Goal: Task Accomplishment & Management: Manage account settings

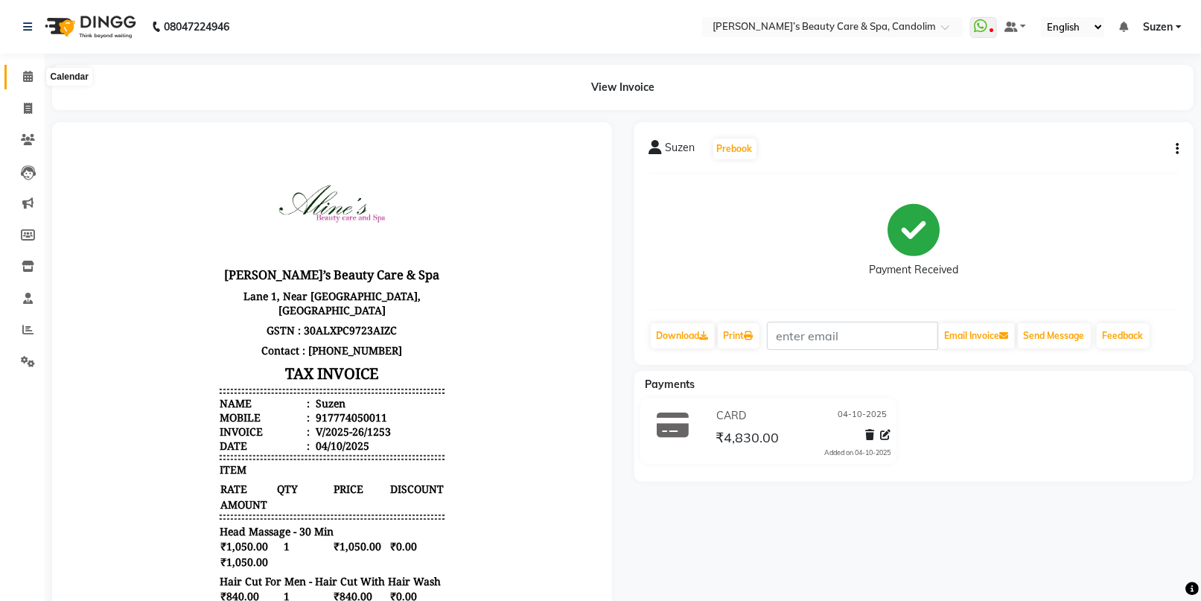
click at [23, 79] on icon at bounding box center [28, 76] width 10 height 11
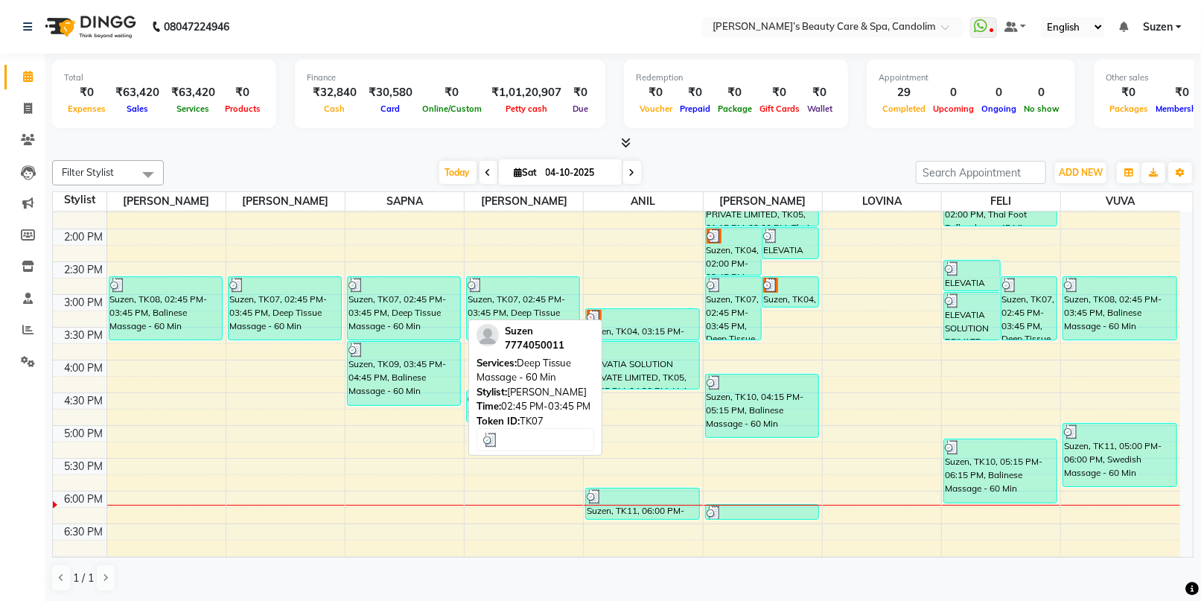
scroll to position [413, 0]
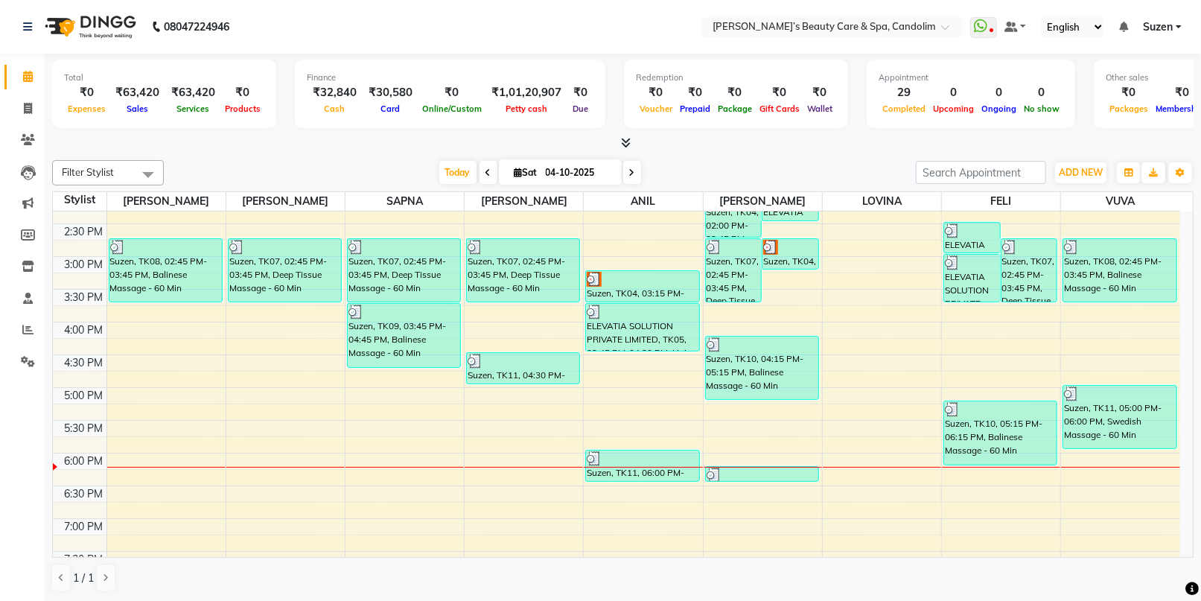
click at [432, 414] on div "8:00 AM 8:30 AM 9:00 AM 9:30 AM 10:00 AM 10:30 AM 11:00 AM 11:30 AM 12:00 PM 12…" at bounding box center [616, 223] width 1127 height 851
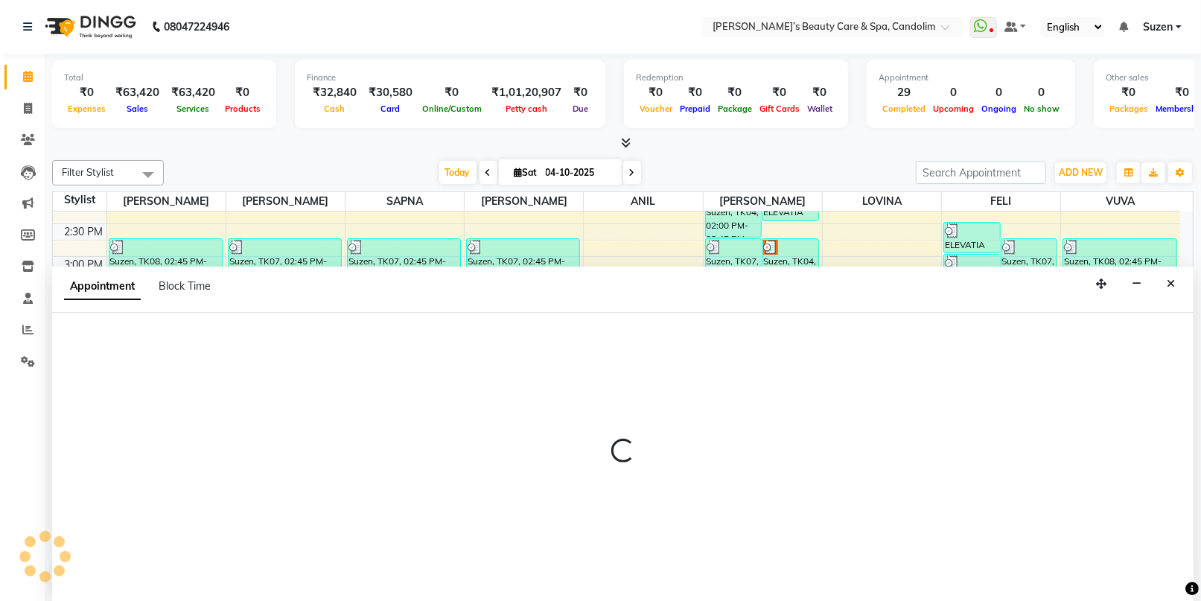
scroll to position [0, 0]
select select "43922"
select select "1035"
select select "tentative"
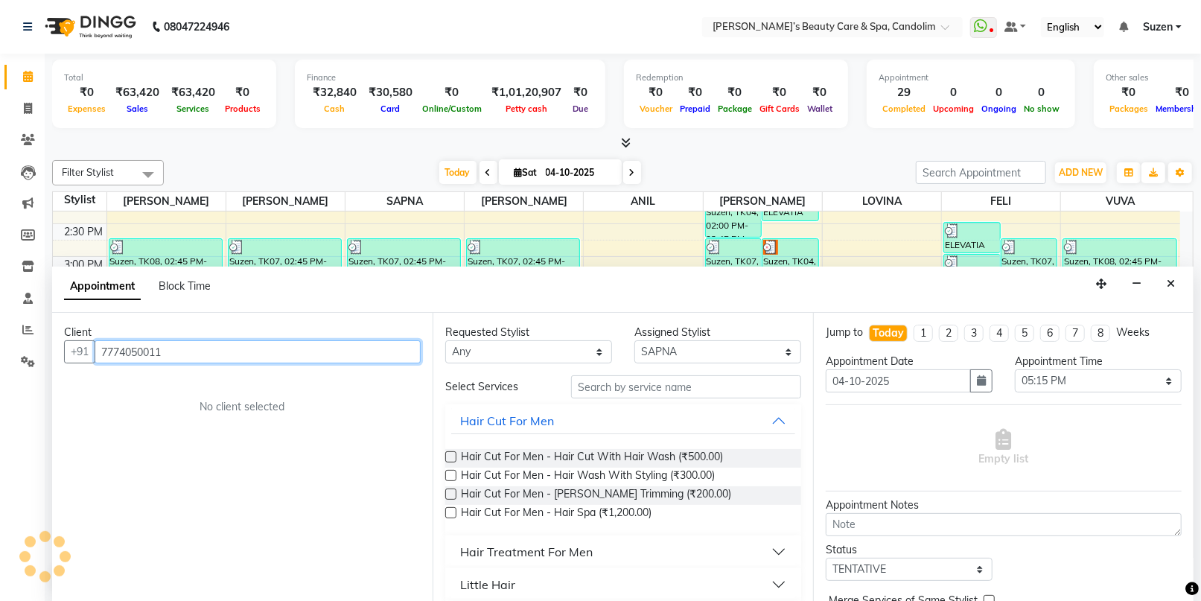
type input "7774050011"
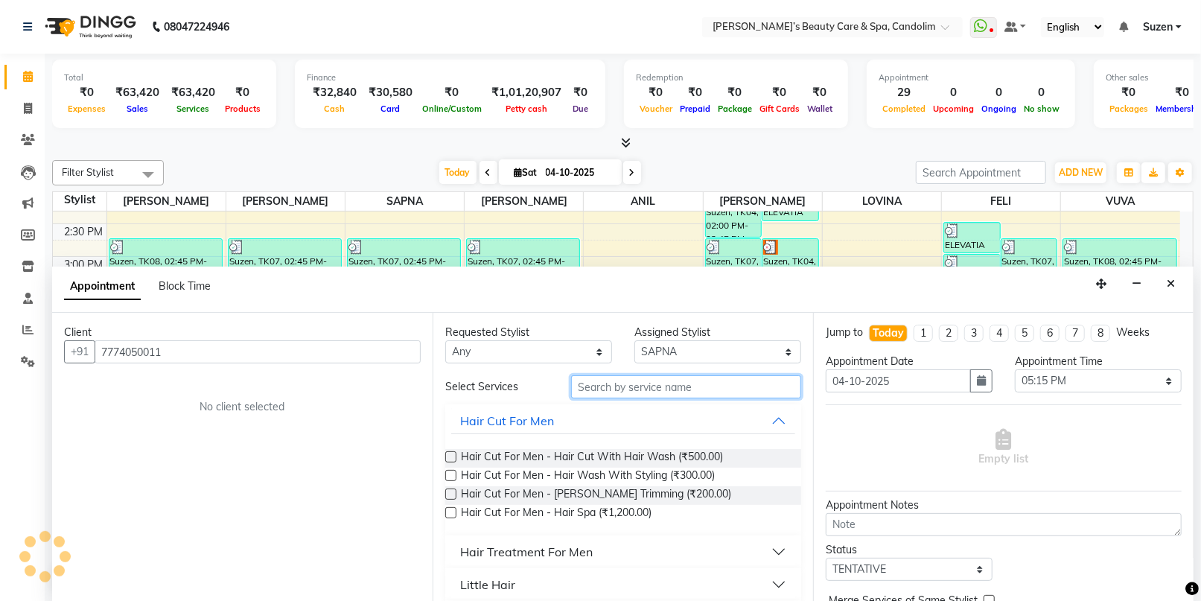
click at [579, 382] on input "text" at bounding box center [686, 386] width 230 height 23
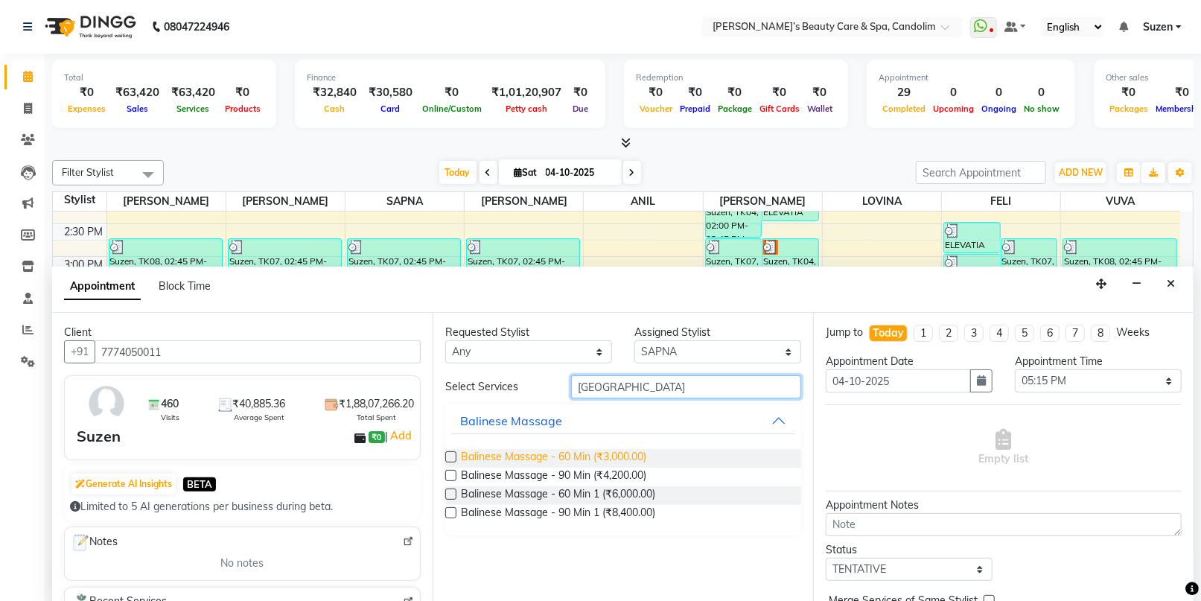
type input "[GEOGRAPHIC_DATA]"
click at [615, 449] on span "Balinese Massage - 60 Min (₹3,000.00)" at bounding box center [553, 458] width 185 height 19
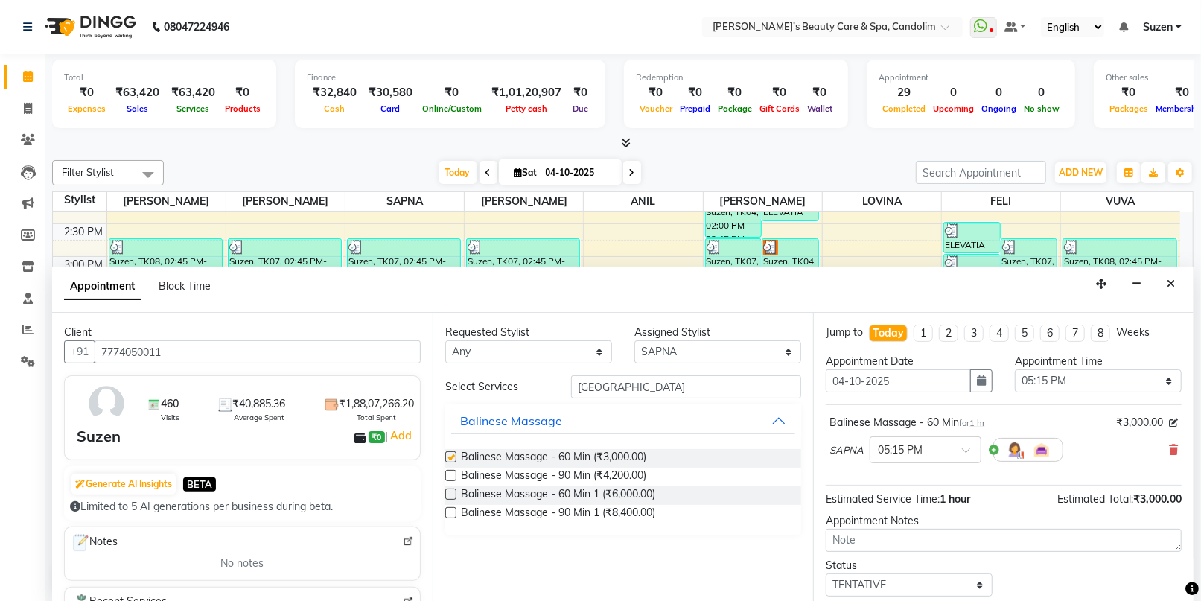
checkbox input "false"
click at [672, 346] on select "Select [PERSON_NAME] [PERSON_NAME] [PERSON_NAME] [PERSON_NAME] [PERSON_NAME]" at bounding box center [717, 351] width 167 height 23
select select "43925"
click at [634, 340] on select "Select [PERSON_NAME] [PERSON_NAME] [PERSON_NAME] [PERSON_NAME] [PERSON_NAME]" at bounding box center [717, 351] width 167 height 23
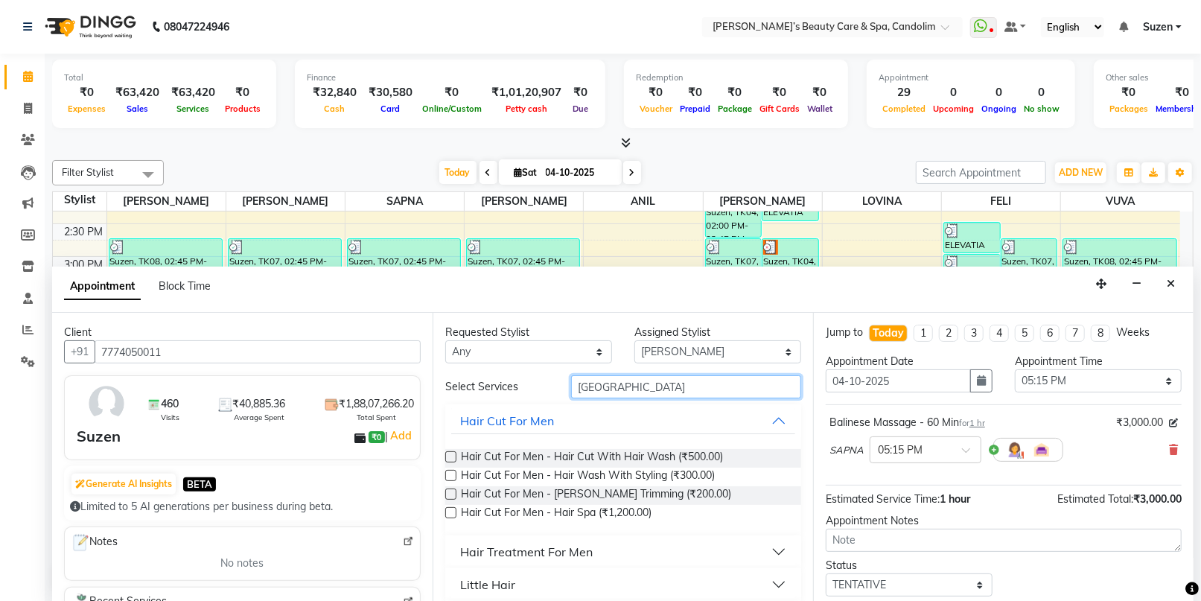
click at [631, 388] on input "[GEOGRAPHIC_DATA]" at bounding box center [686, 386] width 230 height 23
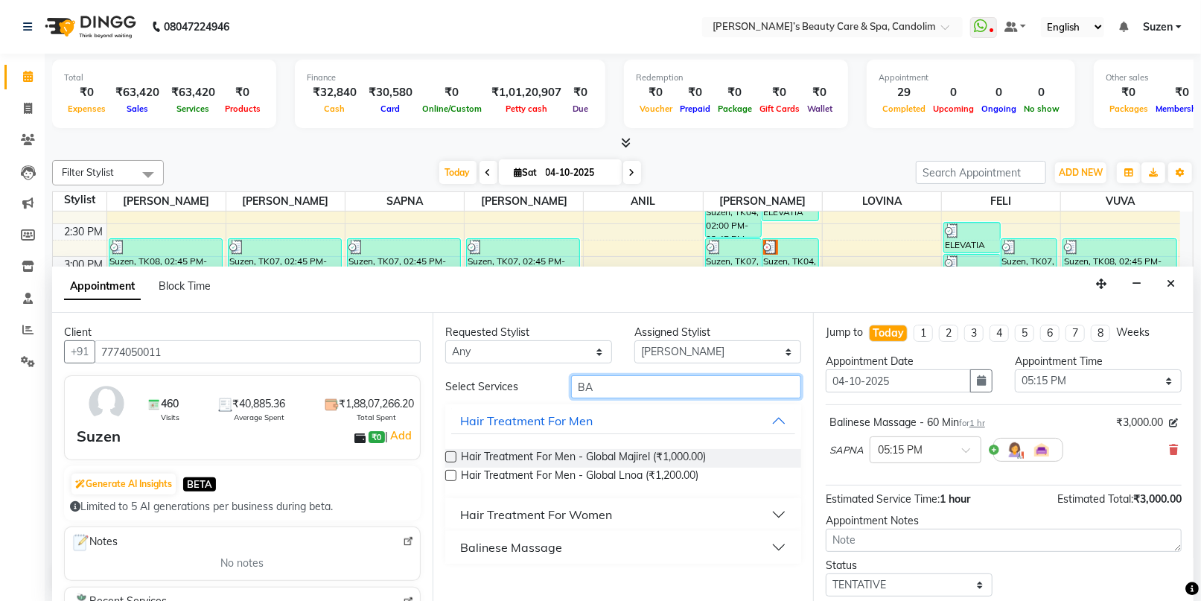
type input "B"
type input "DEE"
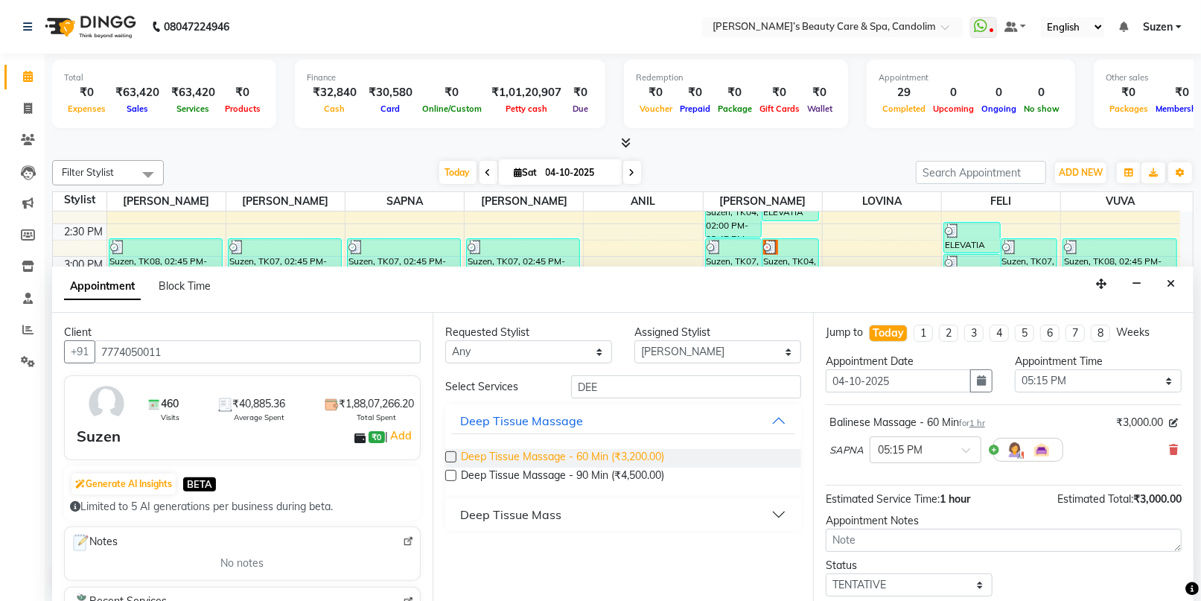
click at [604, 453] on span "Deep Tissue Massage - 60 Min (₹3,200.00)" at bounding box center [562, 458] width 203 height 19
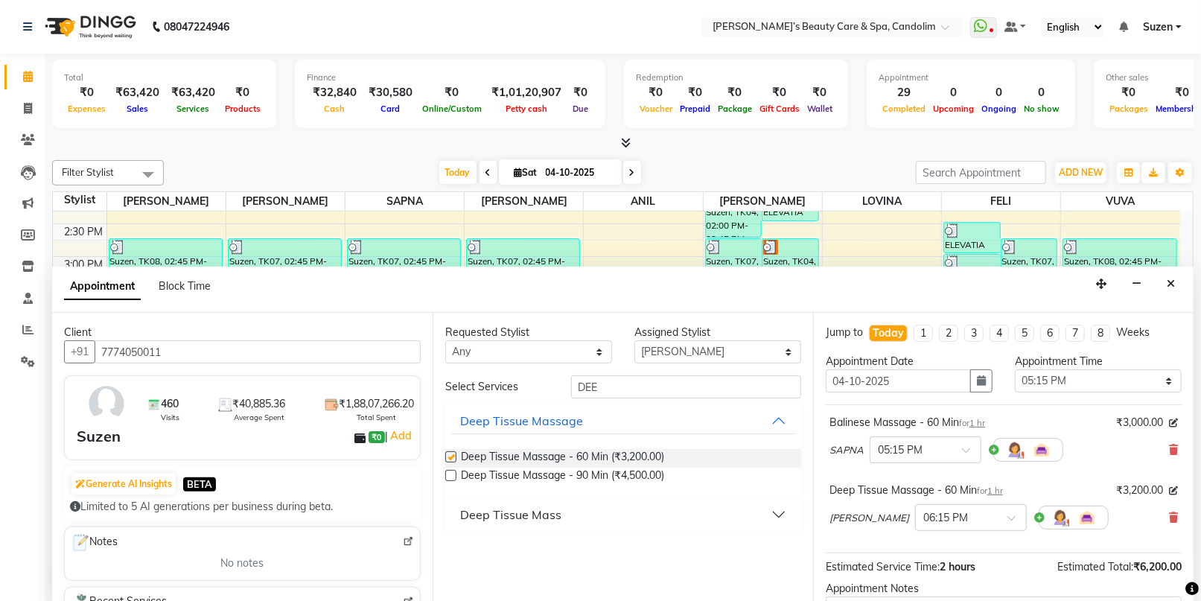
checkbox input "false"
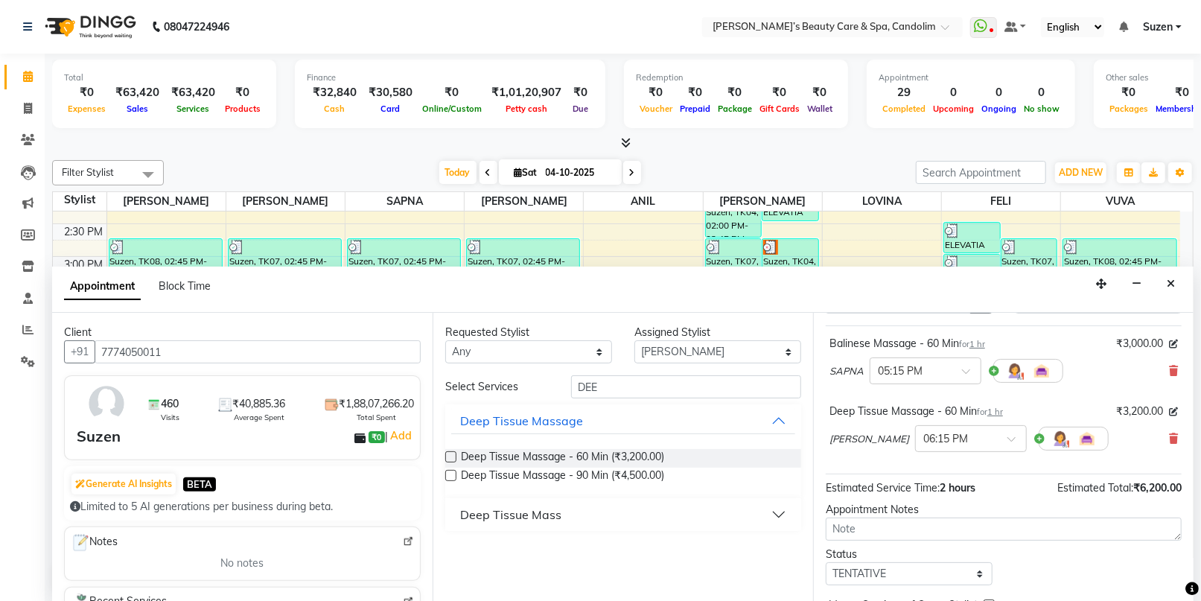
scroll to position [155, 0]
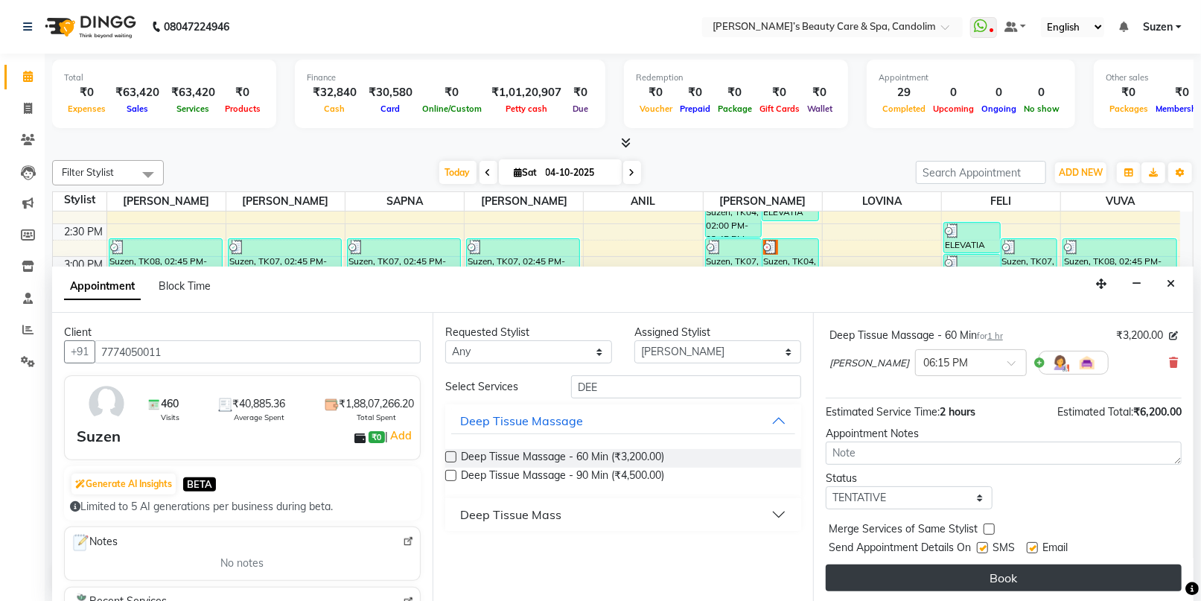
click at [923, 564] on button "Book" at bounding box center [1004, 577] width 356 height 27
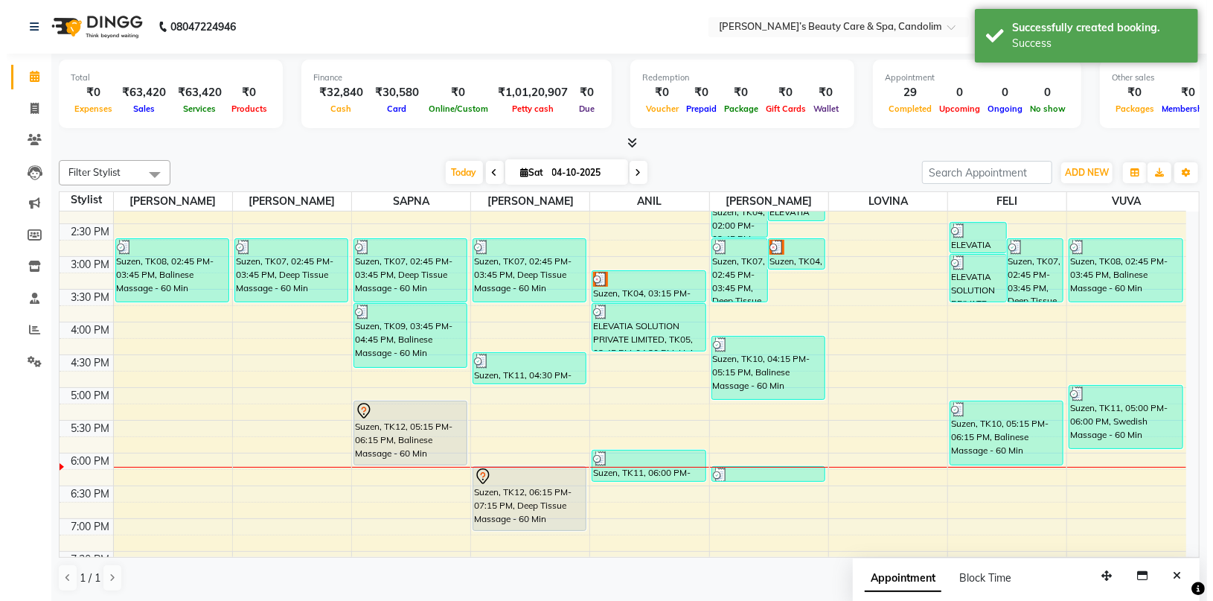
scroll to position [0, 0]
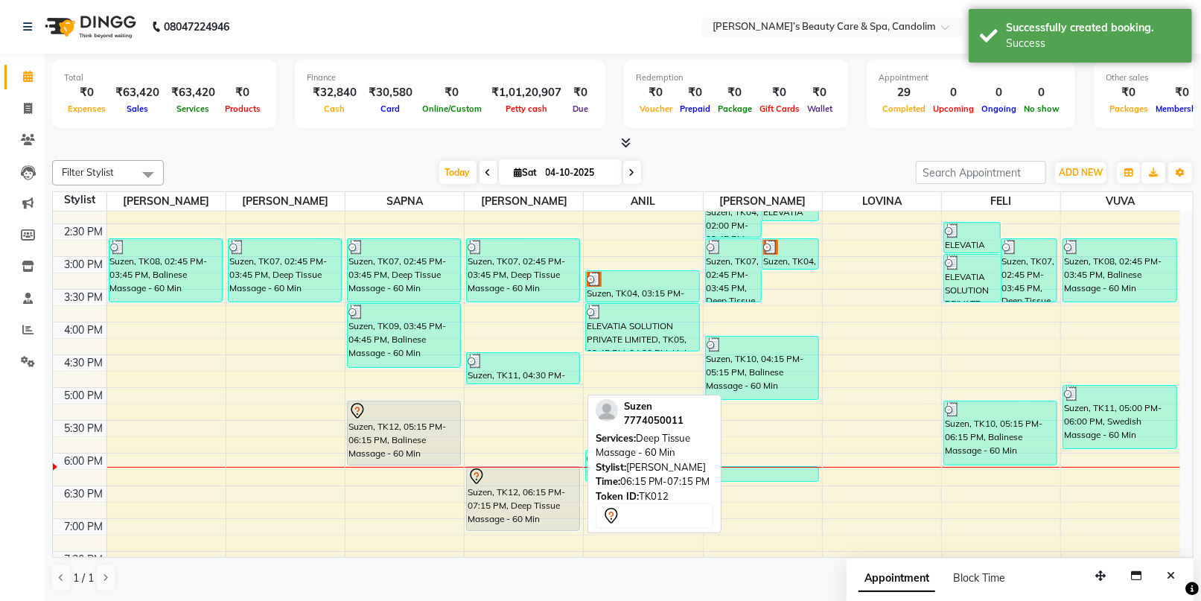
click at [540, 472] on div at bounding box center [522, 476] width 111 height 18
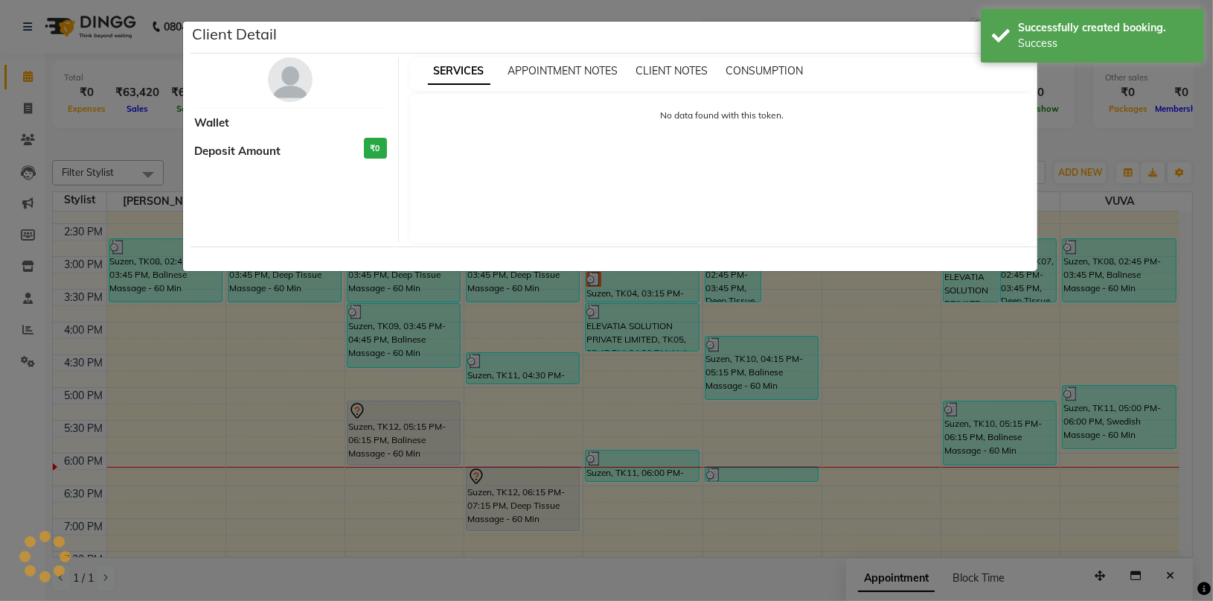
select select "7"
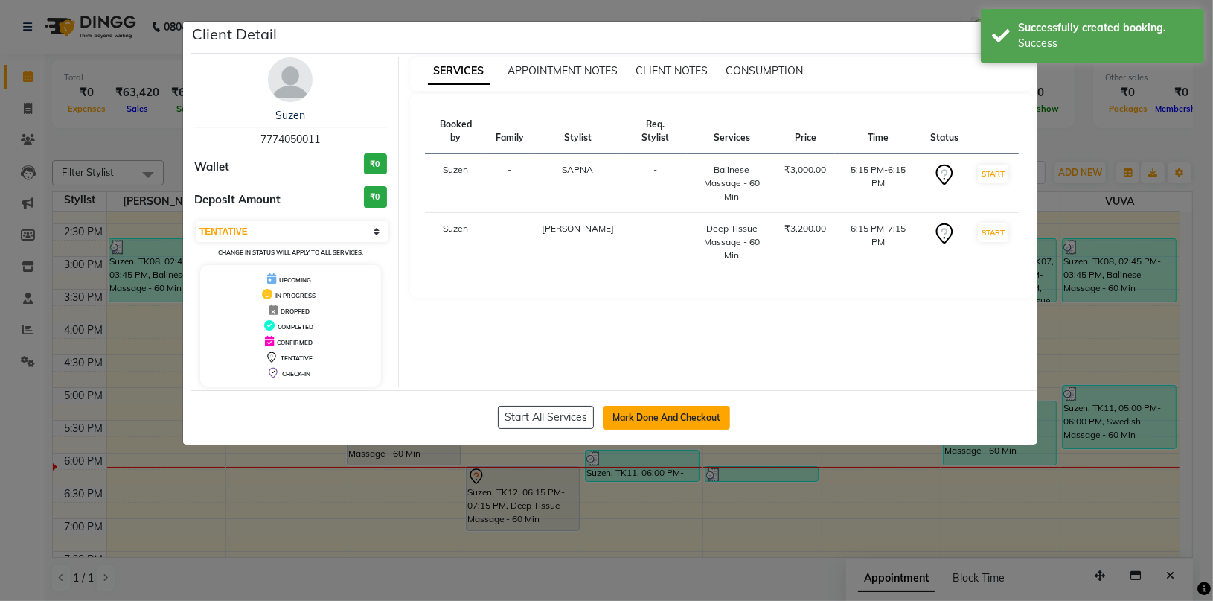
click at [619, 412] on button "Mark Done And Checkout" at bounding box center [666, 418] width 127 height 24
select select "service"
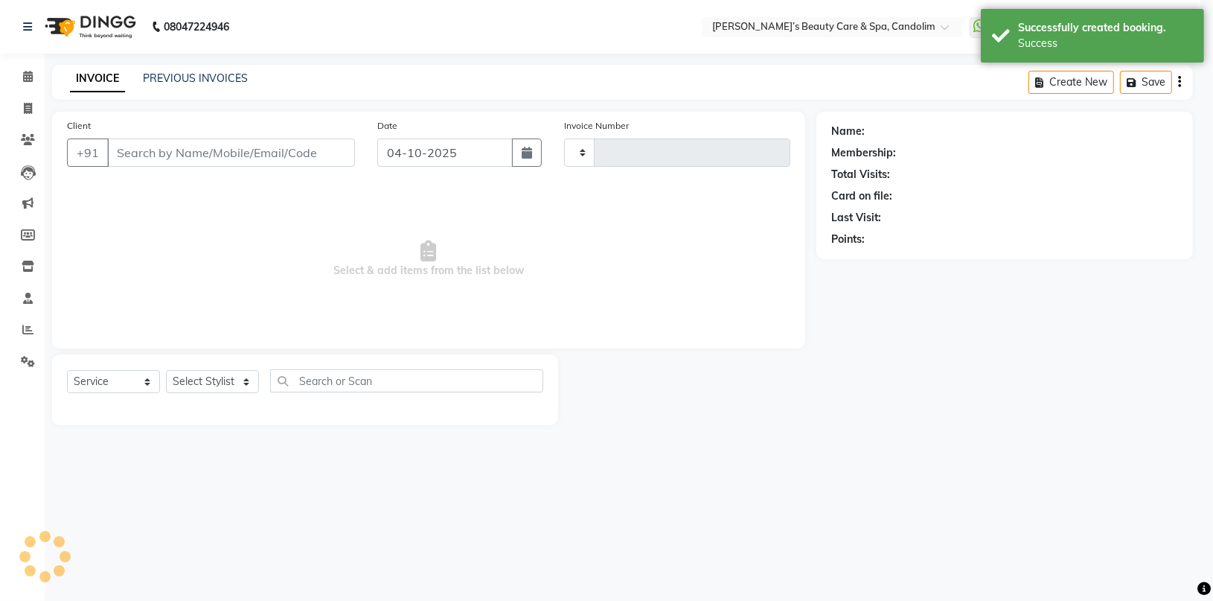
type input "1254"
select select "6059"
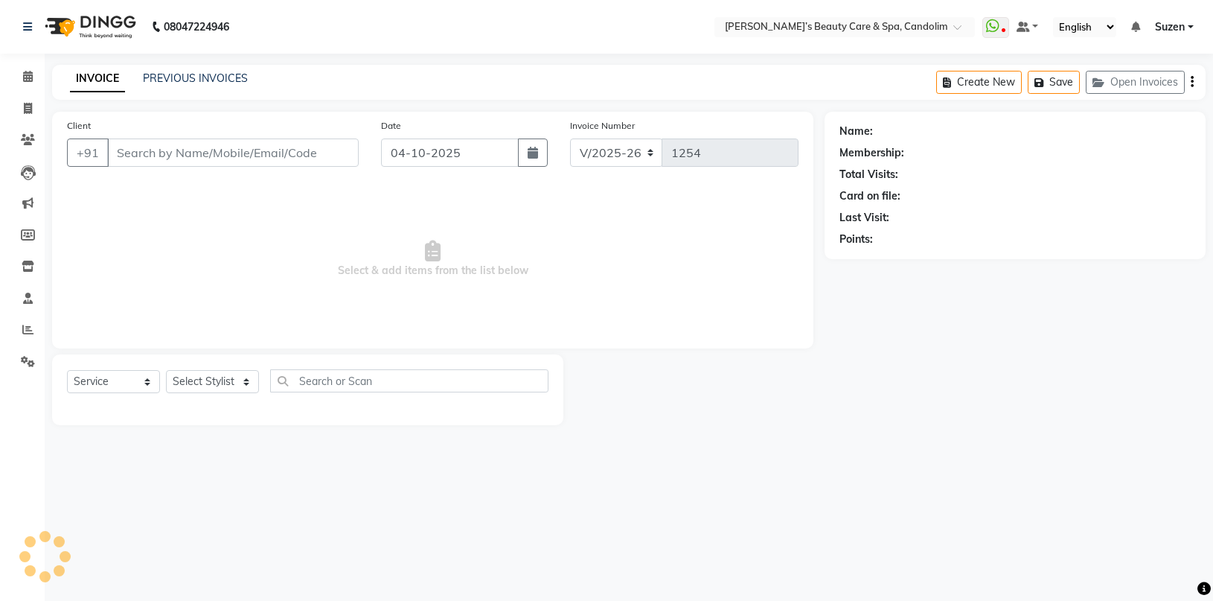
select select "6059"
select select "service"
type input "7774050011"
select select "43925"
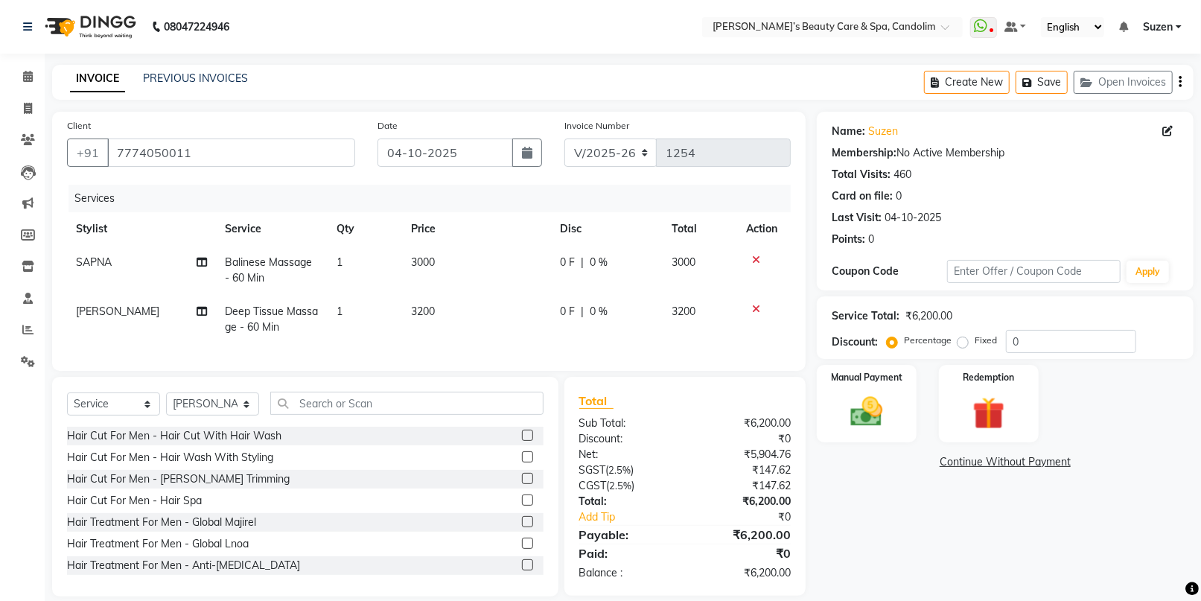
drag, startPoint x: 419, startPoint y: 232, endPoint x: 427, endPoint y: 238, distance: 10.1
click at [419, 232] on th "Price" at bounding box center [476, 228] width 149 height 33
click at [456, 261] on td "3000" at bounding box center [476, 270] width 149 height 49
select select "43922"
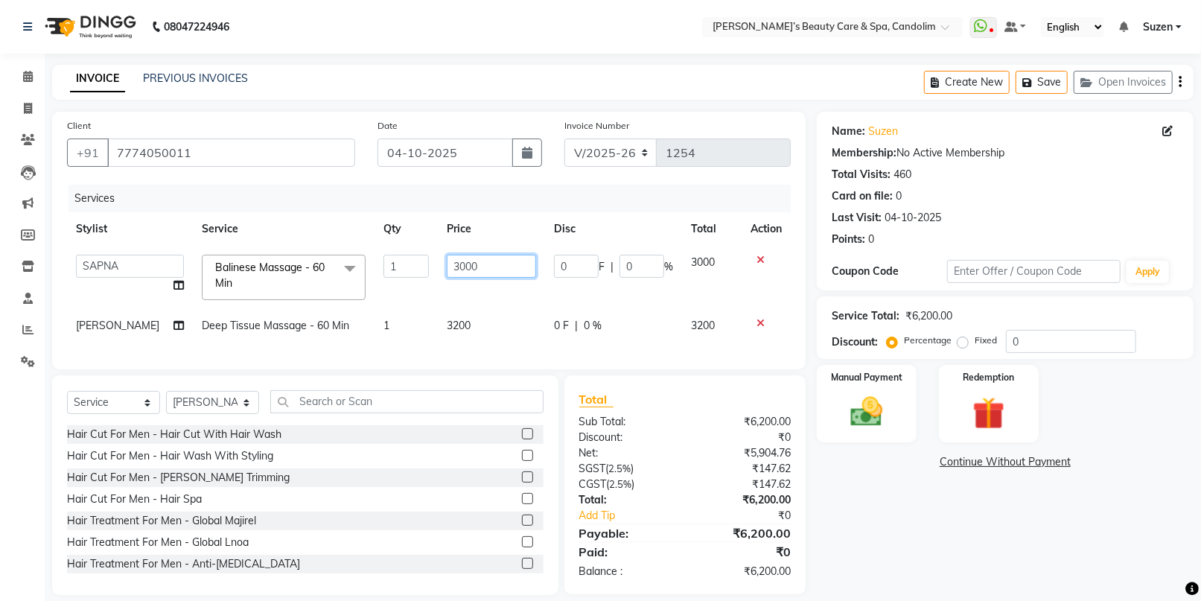
click at [470, 258] on input "3000" at bounding box center [491, 266] width 89 height 23
type input "3150"
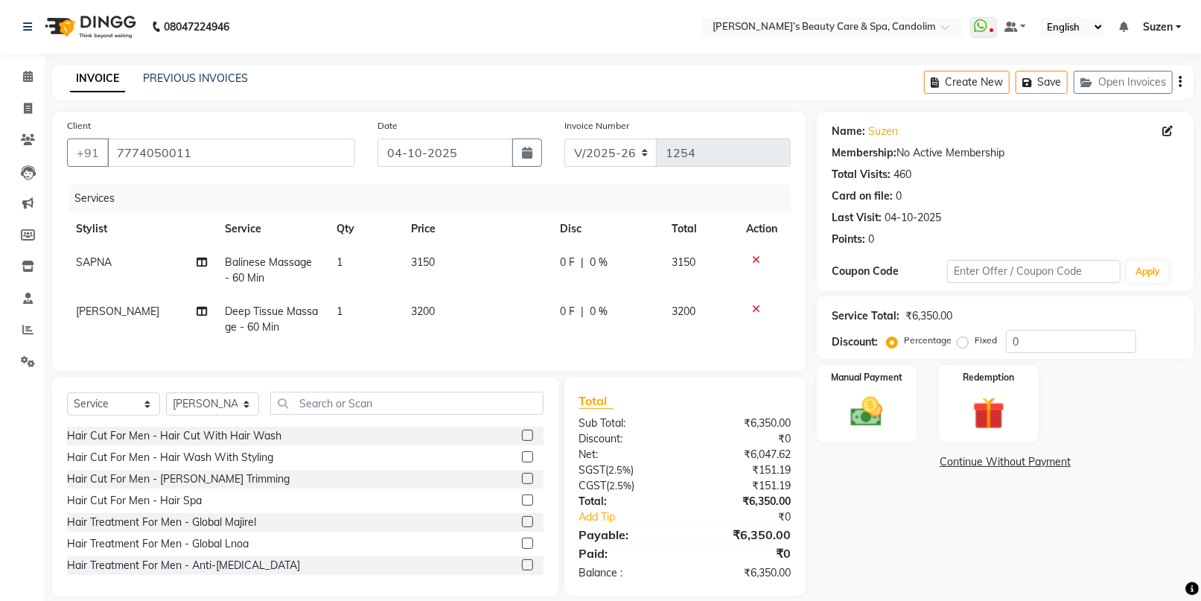
click at [476, 305] on tbody "SAPNA Balinese Massage - 60 Min 1 3150 0 F | 0 % 3150 LINDA Deep Tissue Massage…" at bounding box center [429, 295] width 724 height 98
click at [470, 311] on td "3200" at bounding box center [476, 319] width 149 height 49
select select "43925"
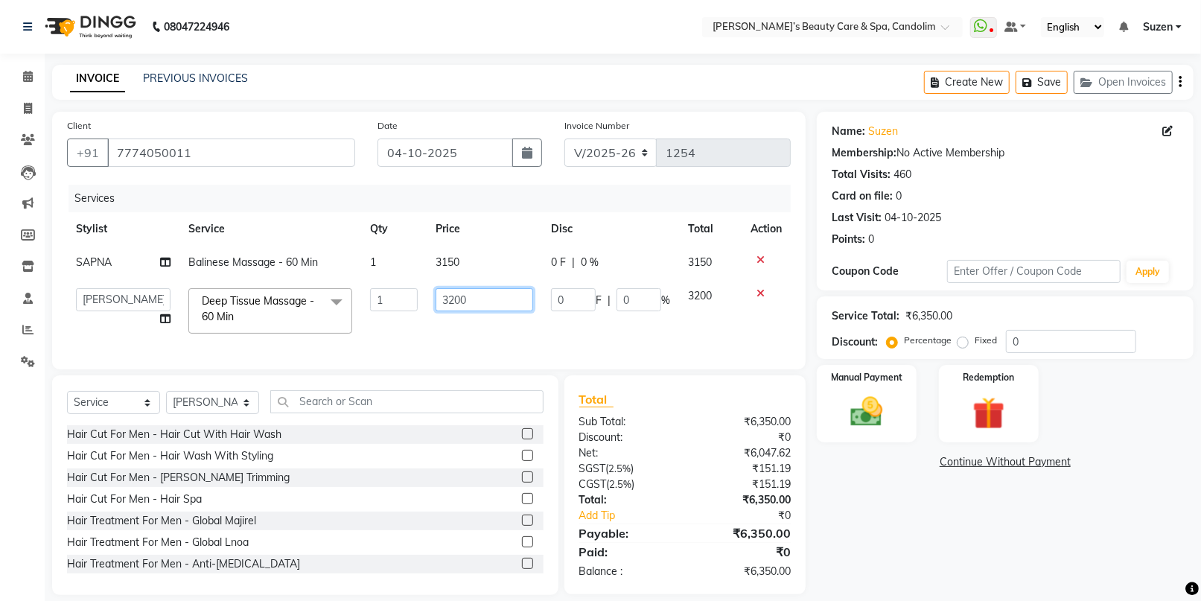
click at [472, 305] on input "3200" at bounding box center [484, 299] width 98 height 23
type input "3360"
click at [552, 324] on td "0 F | 0 %" at bounding box center [610, 310] width 137 height 63
select select "43925"
click at [870, 416] on img at bounding box center [866, 411] width 54 height 39
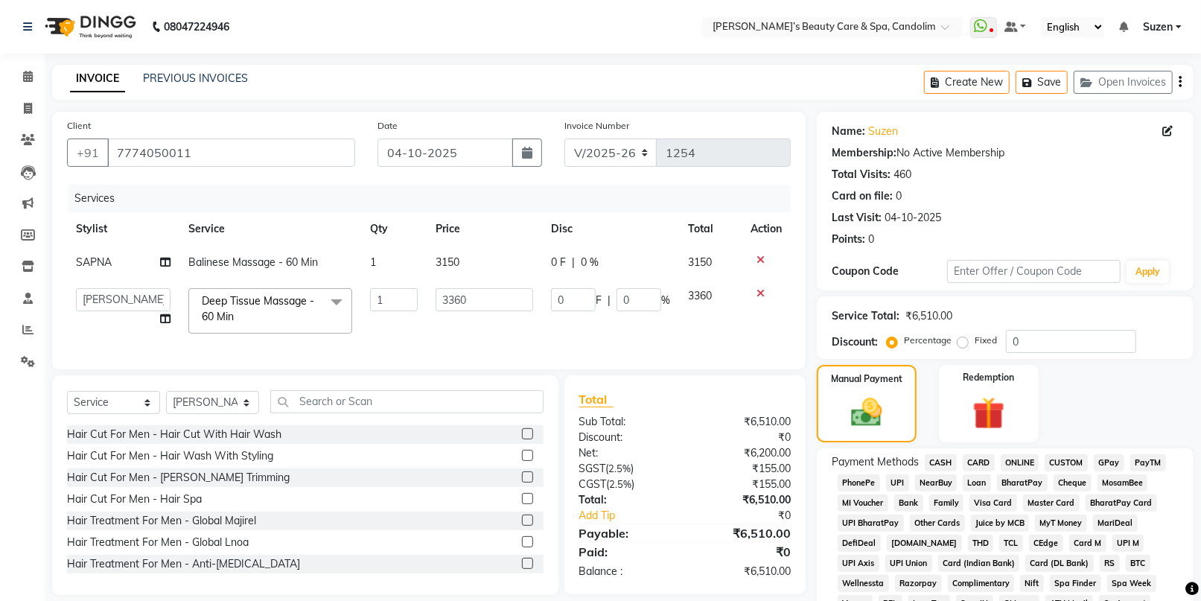
click at [977, 460] on span "CARD" at bounding box center [979, 462] width 32 height 17
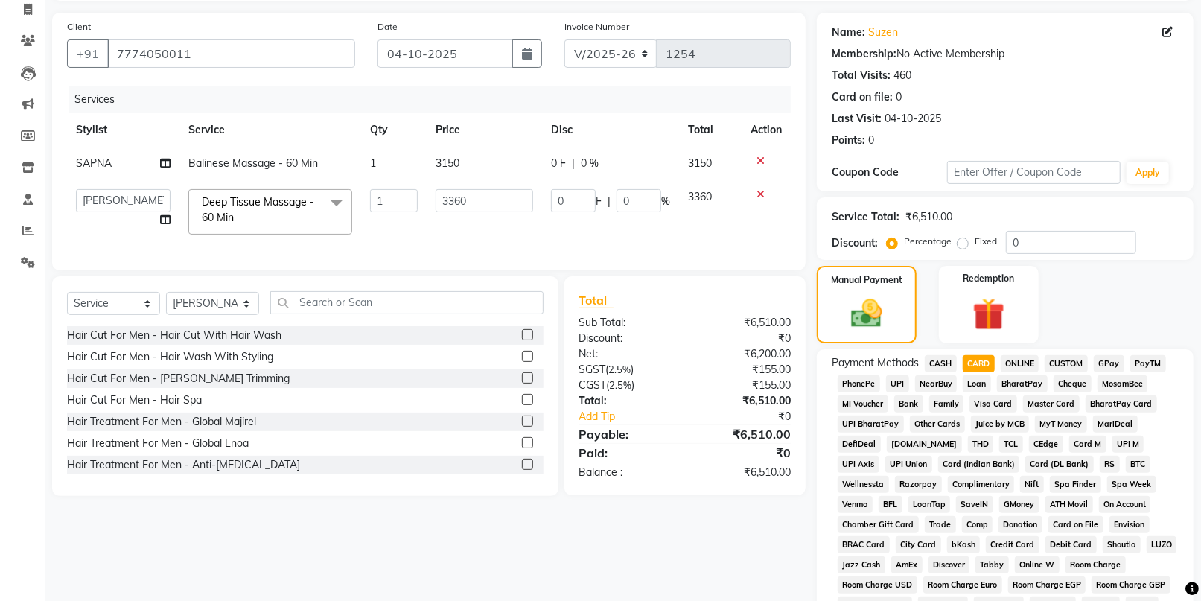
scroll to position [331, 0]
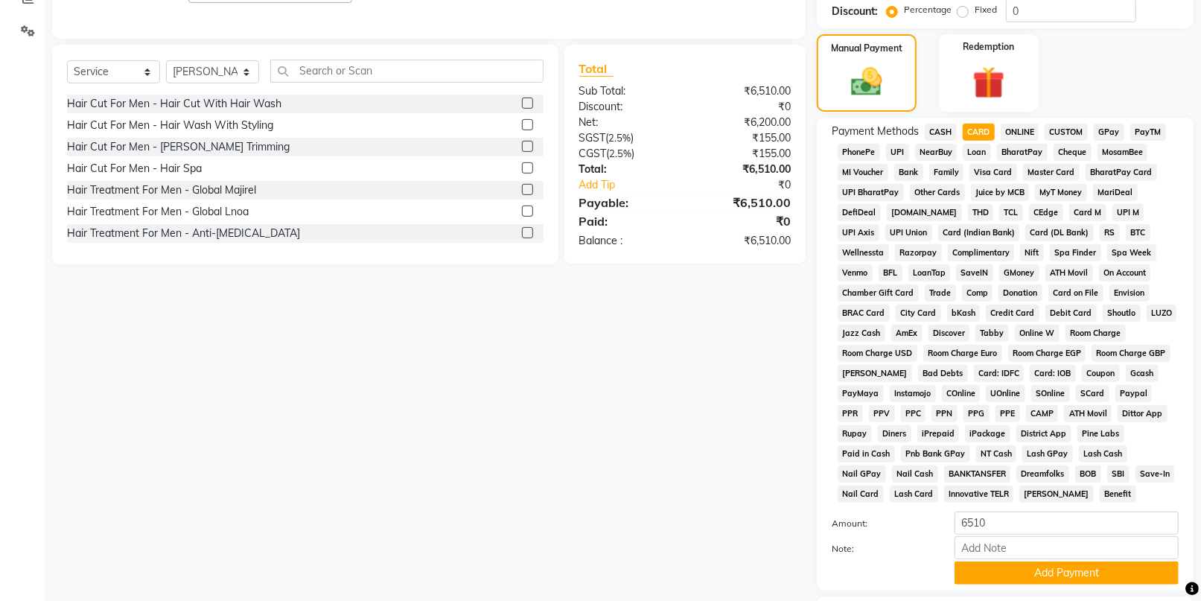
click at [980, 571] on button "Add Payment" at bounding box center [1066, 572] width 224 height 23
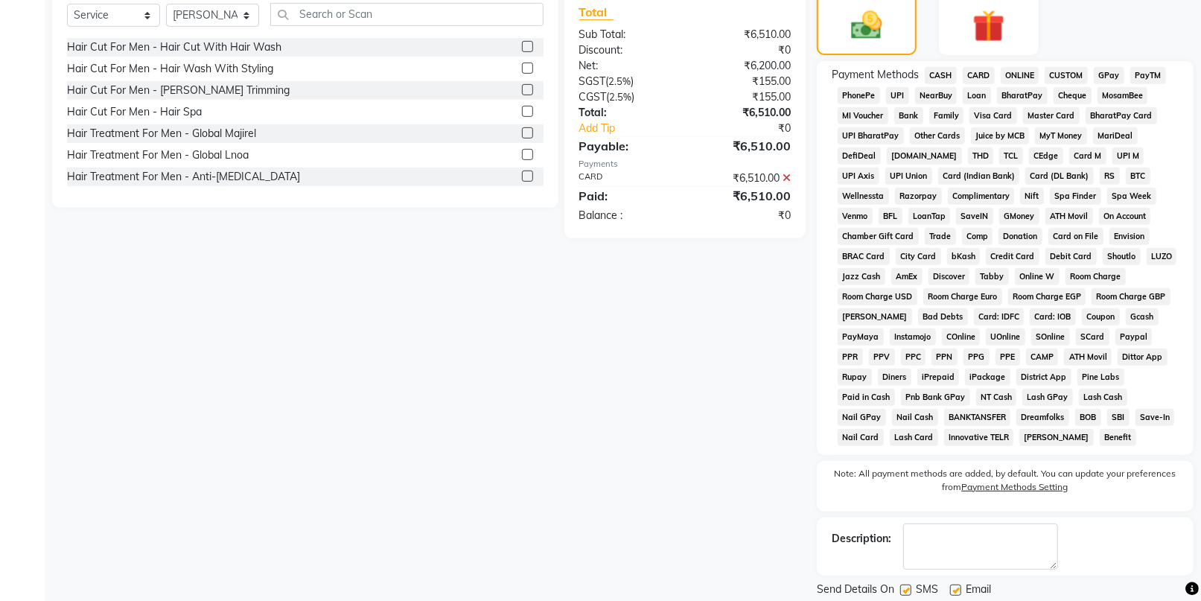
scroll to position [434, 0]
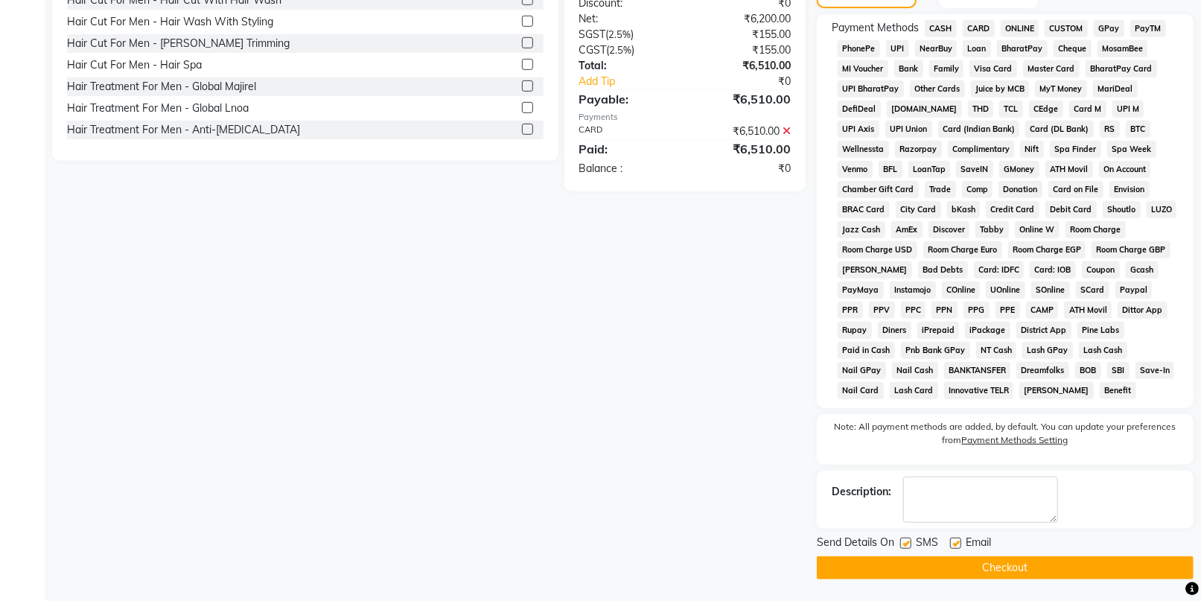
click at [965, 570] on button "Checkout" at bounding box center [1005, 567] width 377 height 23
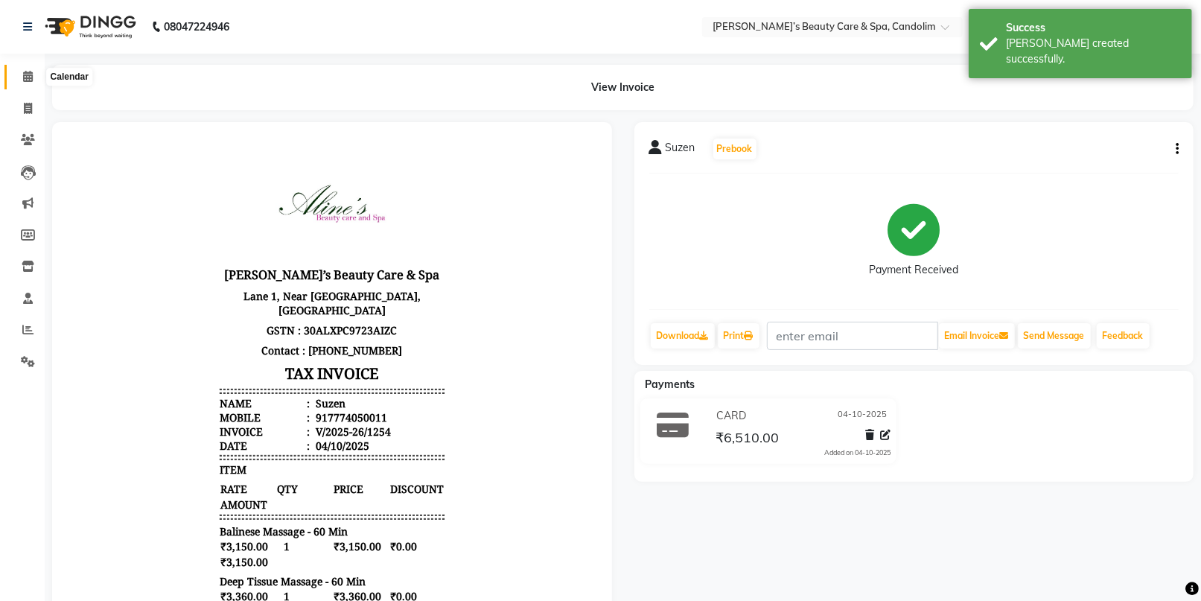
drag, startPoint x: 31, startPoint y: 74, endPoint x: 48, endPoint y: 73, distance: 17.2
click at [31, 74] on icon at bounding box center [28, 76] width 10 height 11
